Goal: Information Seeking & Learning: Learn about a topic

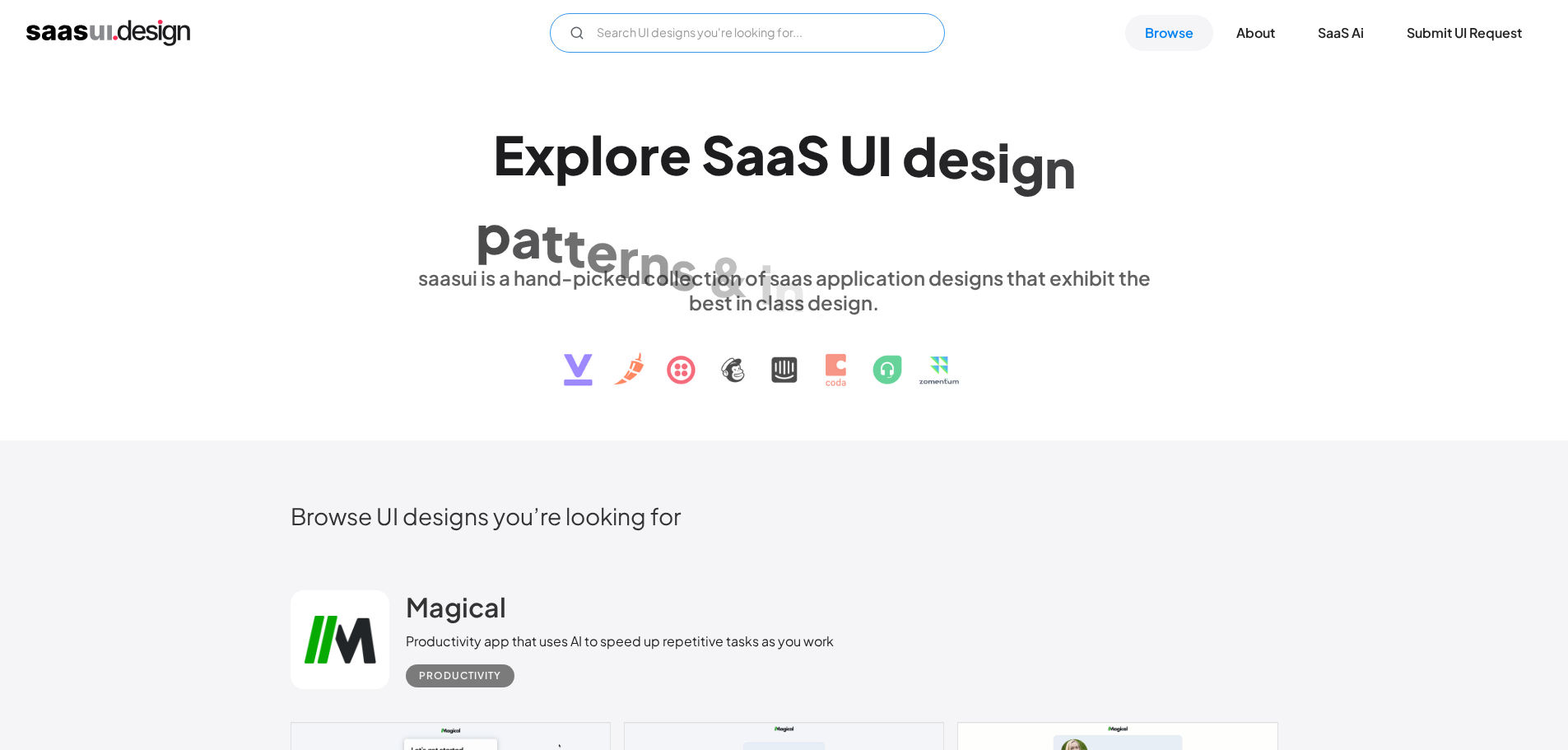
click at [793, 22] on input "Email Form" at bounding box center [748, 33] width 395 height 40
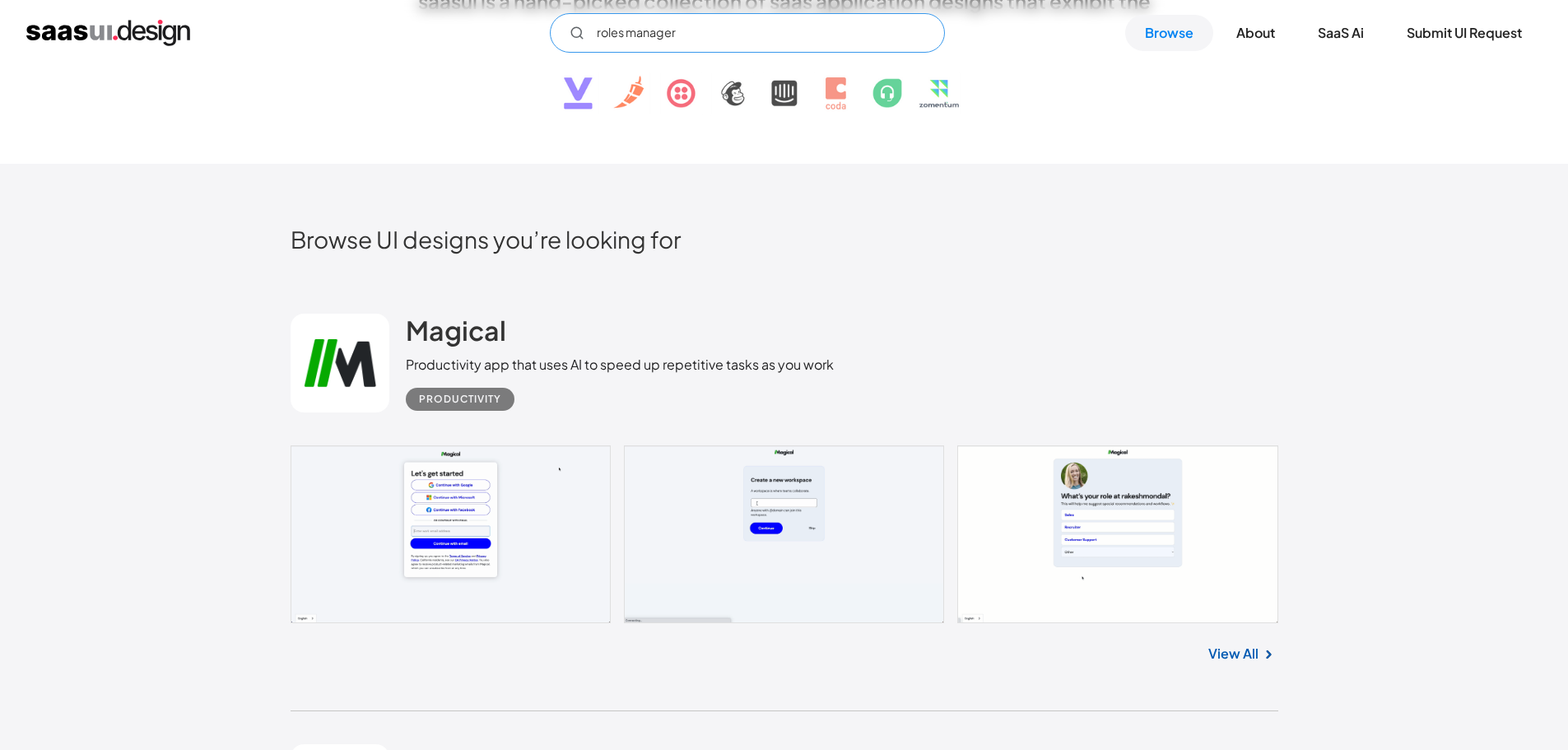
scroll to position [247, 0]
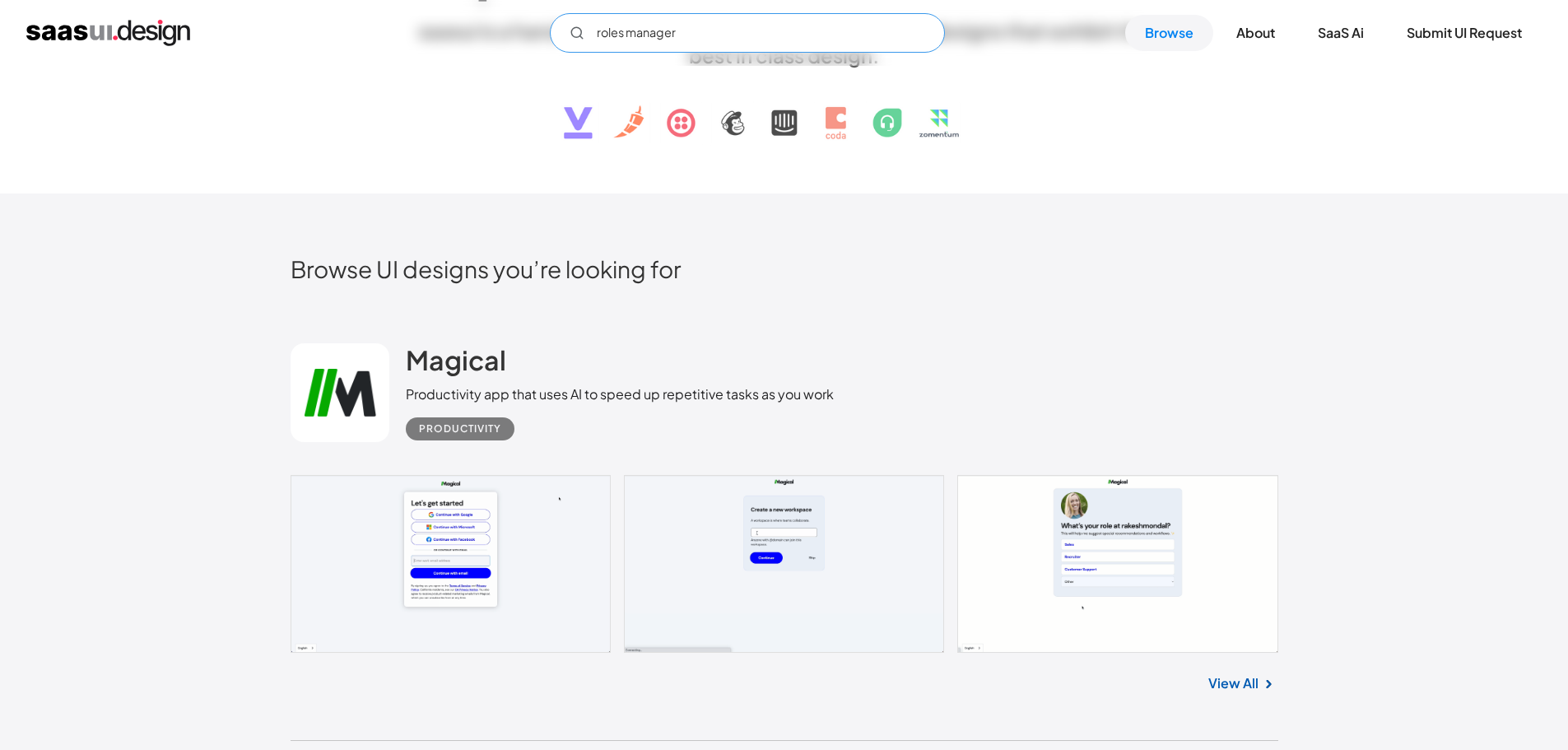
click at [613, 36] on input "roles manager" at bounding box center [748, 33] width 395 height 40
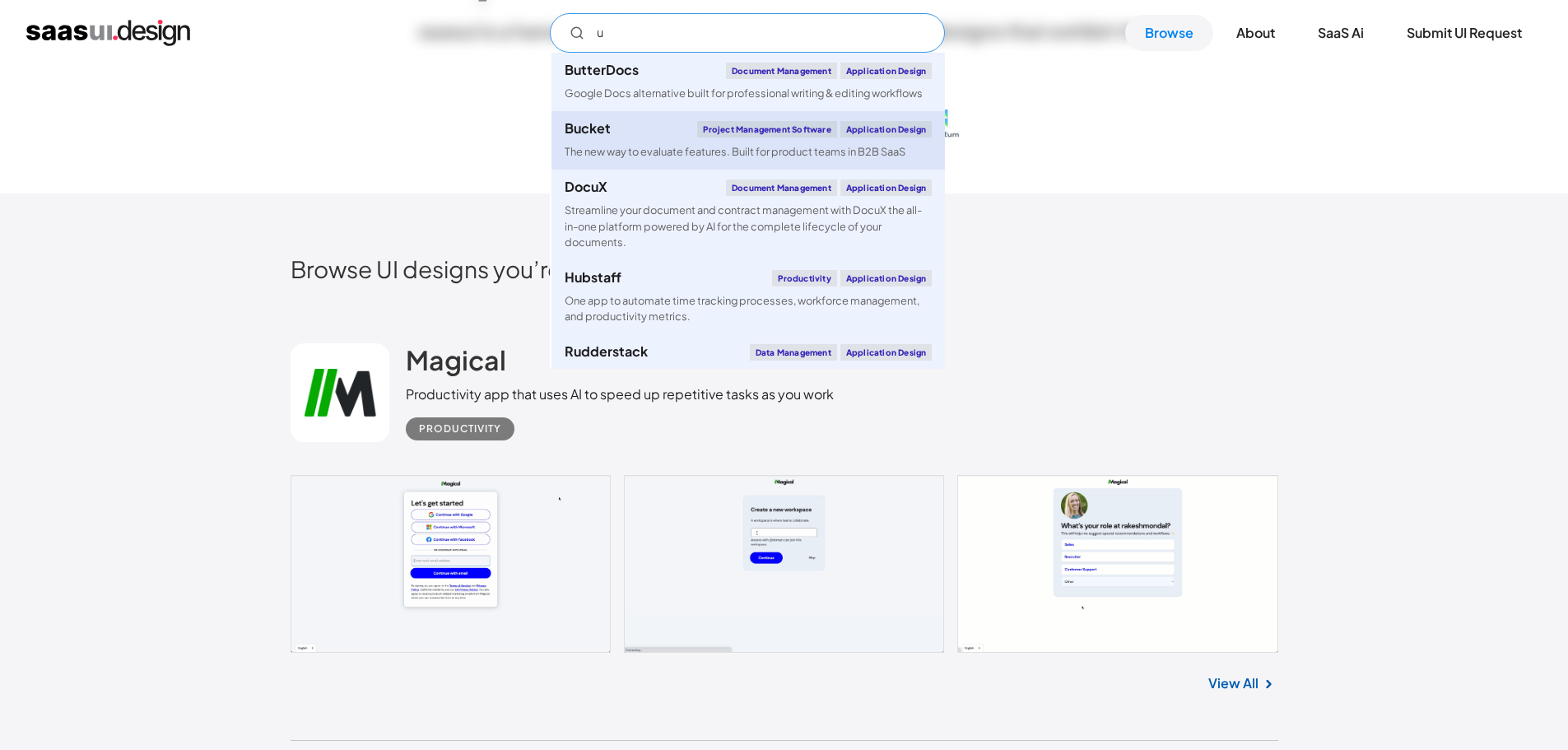
click at [648, 147] on div "The new way to evaluate features. Built for product teams in B2B SaaS" at bounding box center [735, 152] width 341 height 15
type input "u"
